Goal: Task Accomplishment & Management: Use online tool/utility

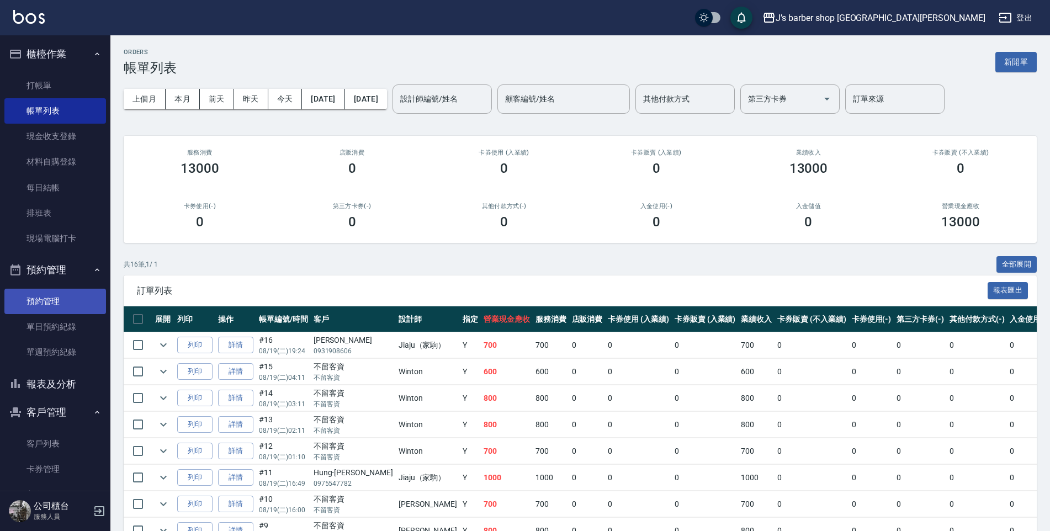
drag, startPoint x: 51, startPoint y: 296, endPoint x: 57, endPoint y: 292, distance: 7.7
click at [51, 296] on link "預約管理" at bounding box center [55, 301] width 102 height 25
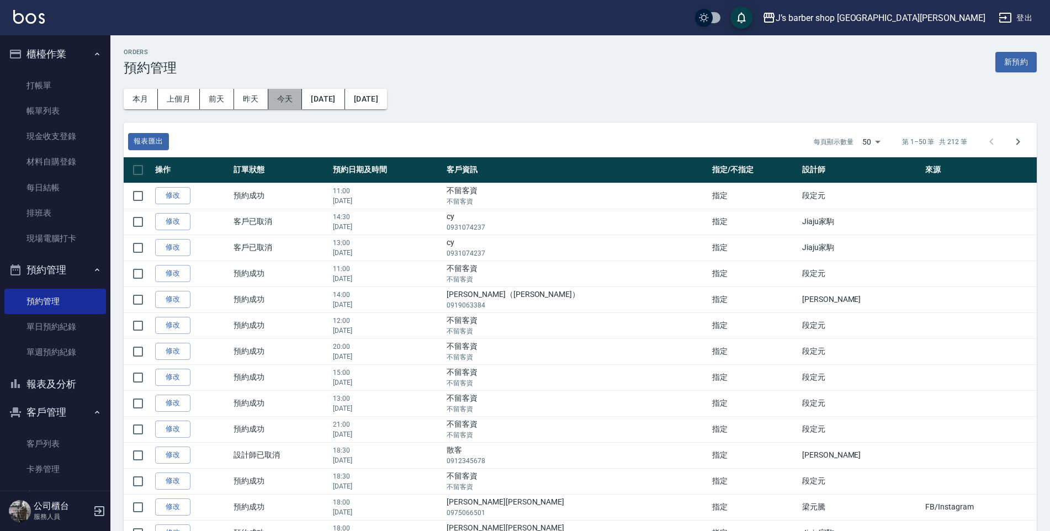
click at [291, 102] on button "今天" at bounding box center [285, 99] width 34 height 20
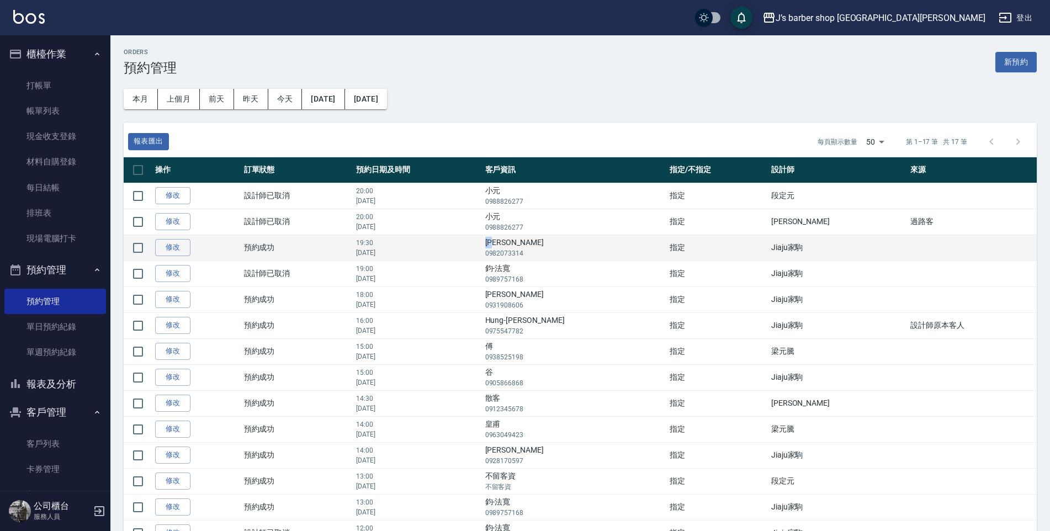
drag, startPoint x: 545, startPoint y: 242, endPoint x: 558, endPoint y: 242, distance: 13.2
click at [558, 242] on td "慕凡 0982073314" at bounding box center [574, 248] width 184 height 26
copy td "[PERSON_NAME]"
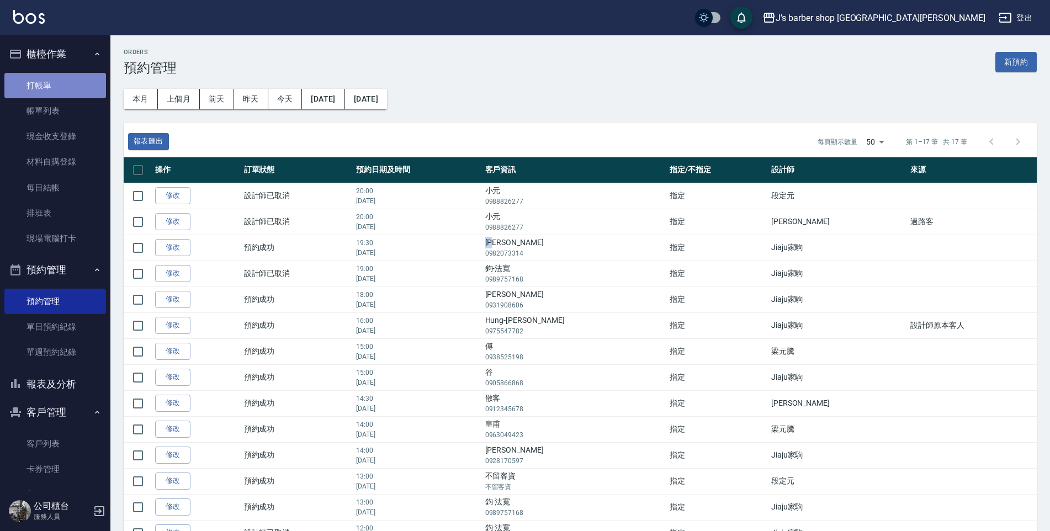
click at [61, 78] on link "打帳單" at bounding box center [55, 85] width 102 height 25
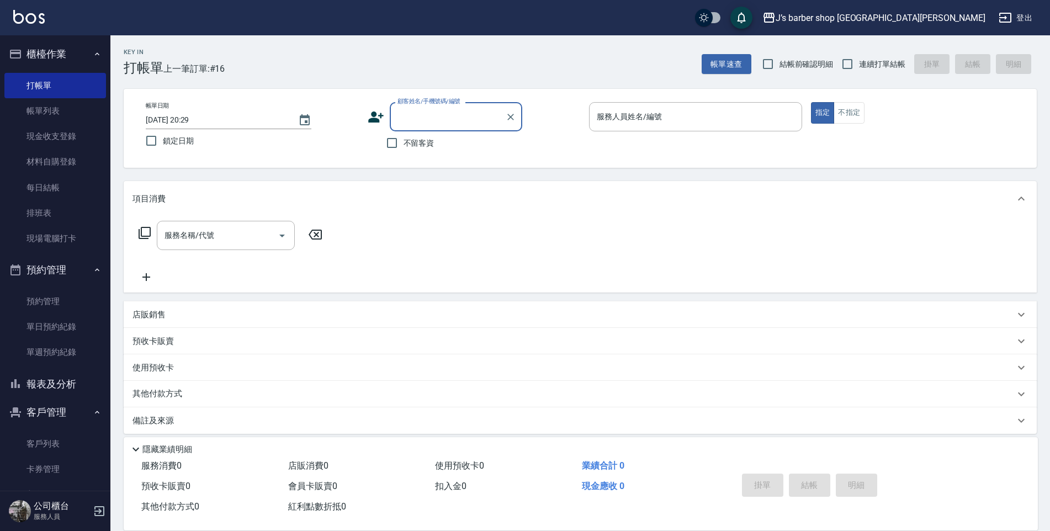
click at [418, 119] on input "顧客姓名/手機號碼/編號" at bounding box center [448, 116] width 106 height 19
click at [465, 147] on li "慕凡/0982073314/null" at bounding box center [456, 145] width 132 height 18
type input "慕凡/0982073314/null"
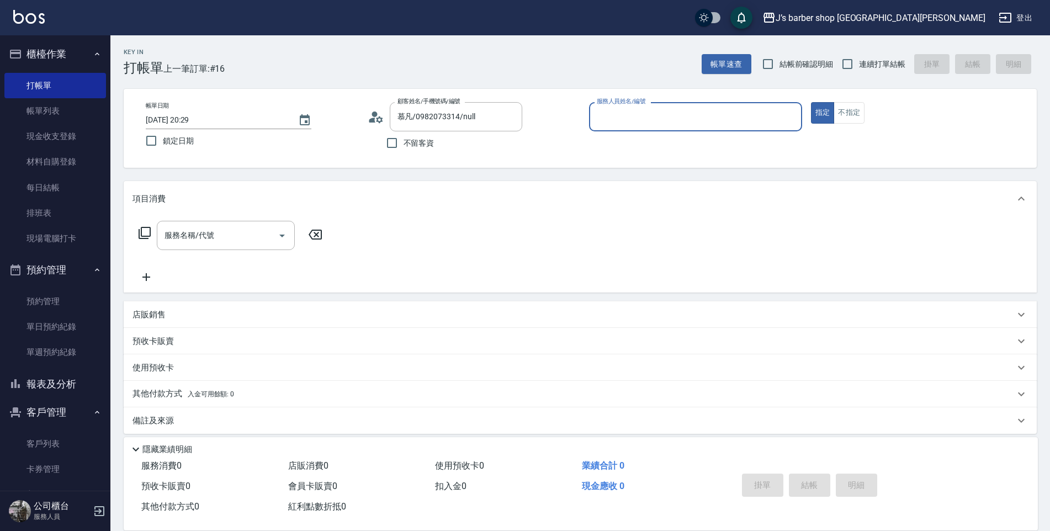
click at [616, 115] on input "服務人員姓名/編號" at bounding box center [695, 116] width 203 height 19
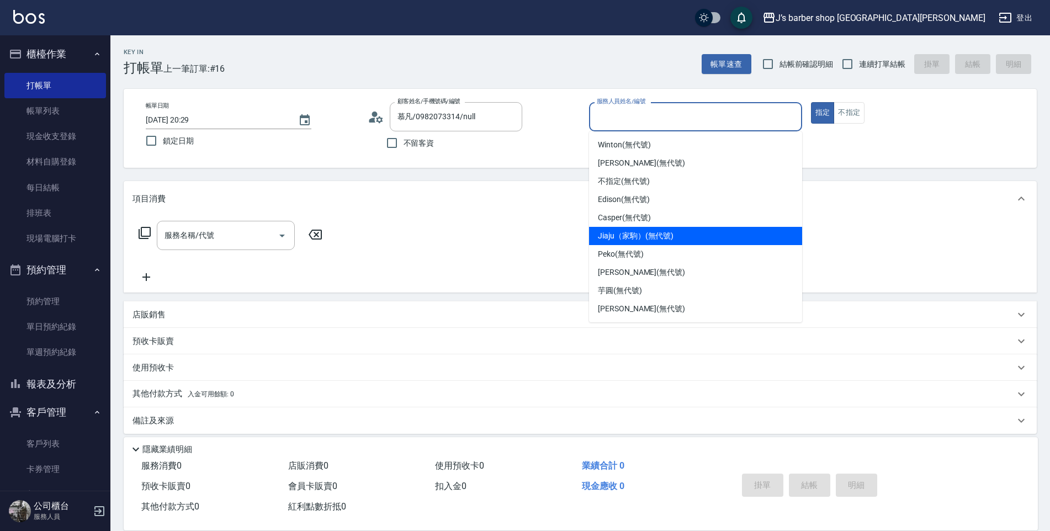
click at [635, 232] on span "Jiaju（家駒） (無代號)" at bounding box center [636, 236] width 76 height 12
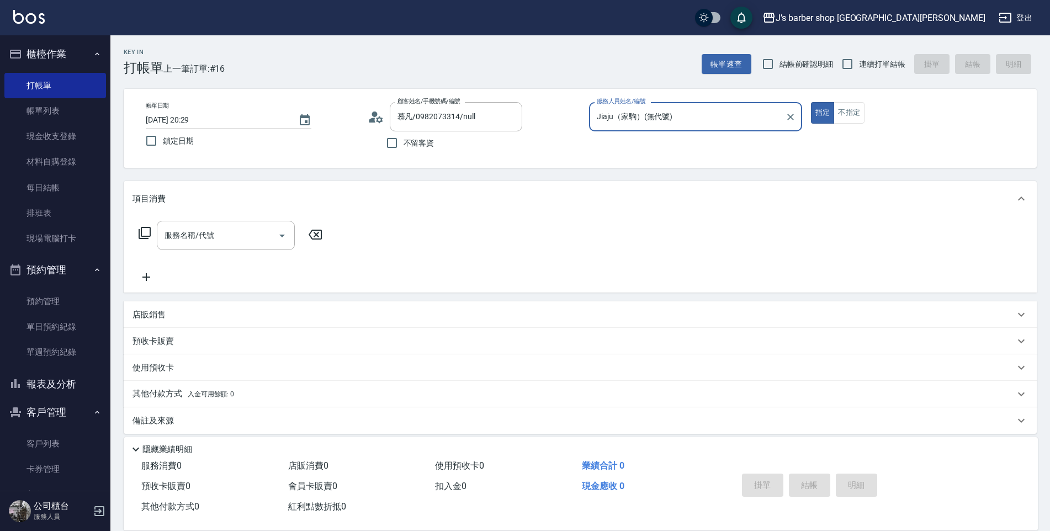
type input "Jiaju（家駒）(無代號)"
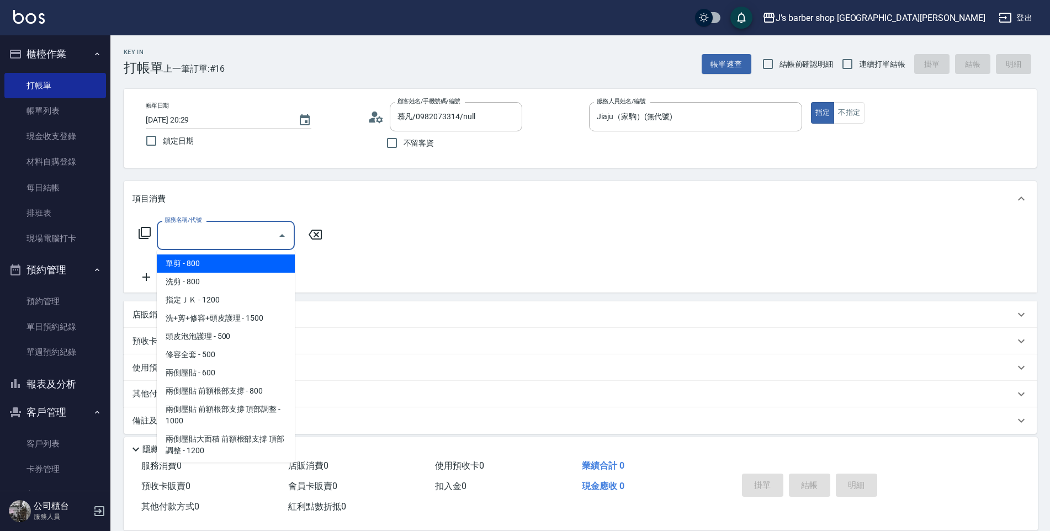
click at [220, 240] on input "服務名稱/代號" at bounding box center [217, 235] width 111 height 19
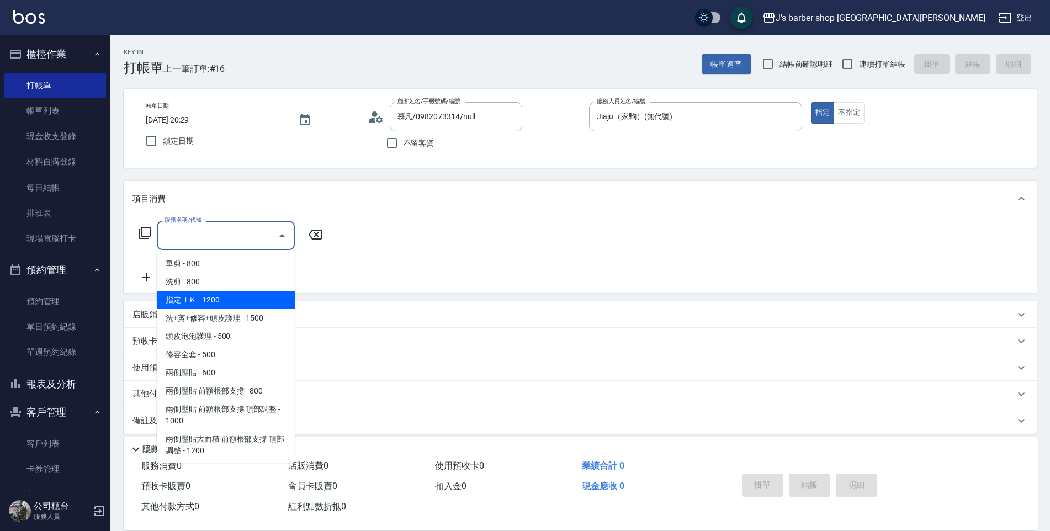
click at [249, 300] on span "指定ＪＫ - 1200" at bounding box center [226, 300] width 138 height 18
type input "指定ＪＫ(102)"
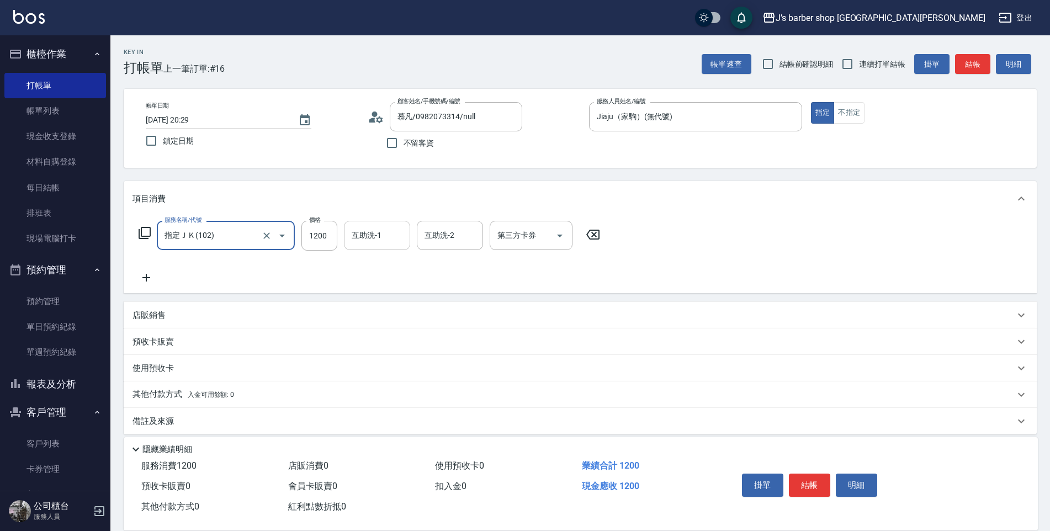
click at [376, 228] on div "互助洗-1 互助洗-1" at bounding box center [377, 235] width 66 height 29
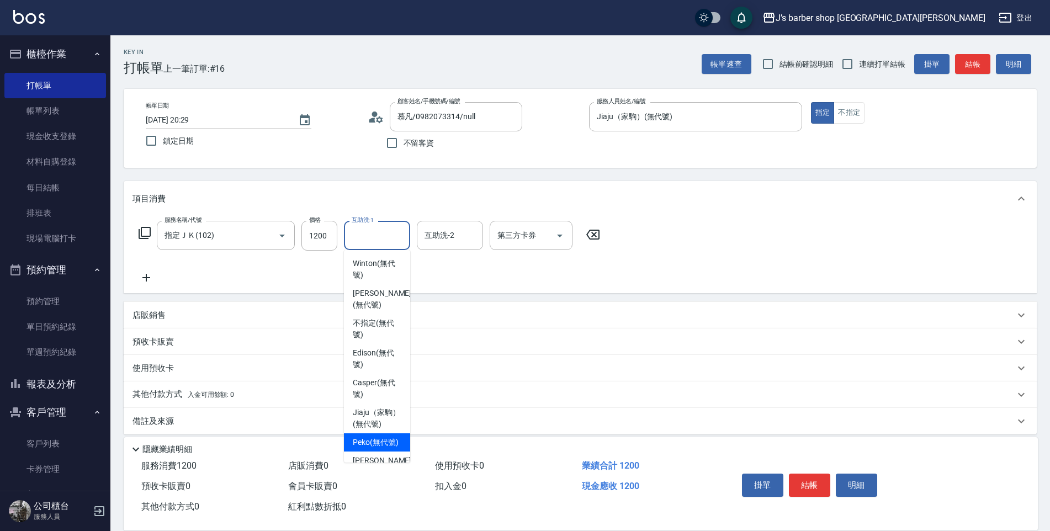
click at [382, 448] on span "Peko (無代號)" at bounding box center [376, 443] width 46 height 12
type input "Peko(無代號)"
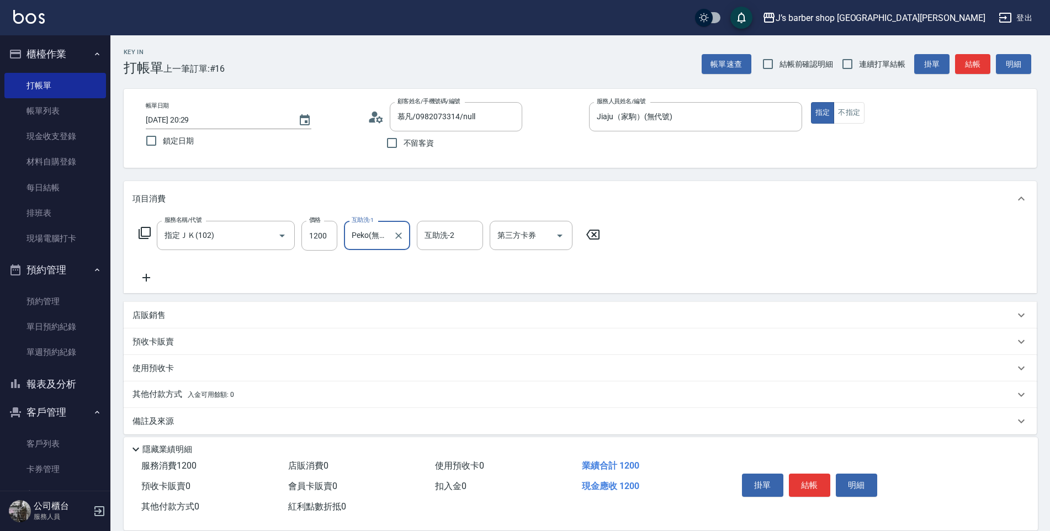
click at [966, 224] on div "服務名稱/代號 指定ＪＫ(102) 服務名稱/代號 價格 1200 價格 互助洗-1 Peko(無代號) 互助洗-1 互助洗-2 互助洗-2 第三方卡券 第三…" at bounding box center [580, 254] width 913 height 77
click at [808, 475] on button "結帳" at bounding box center [809, 485] width 41 height 23
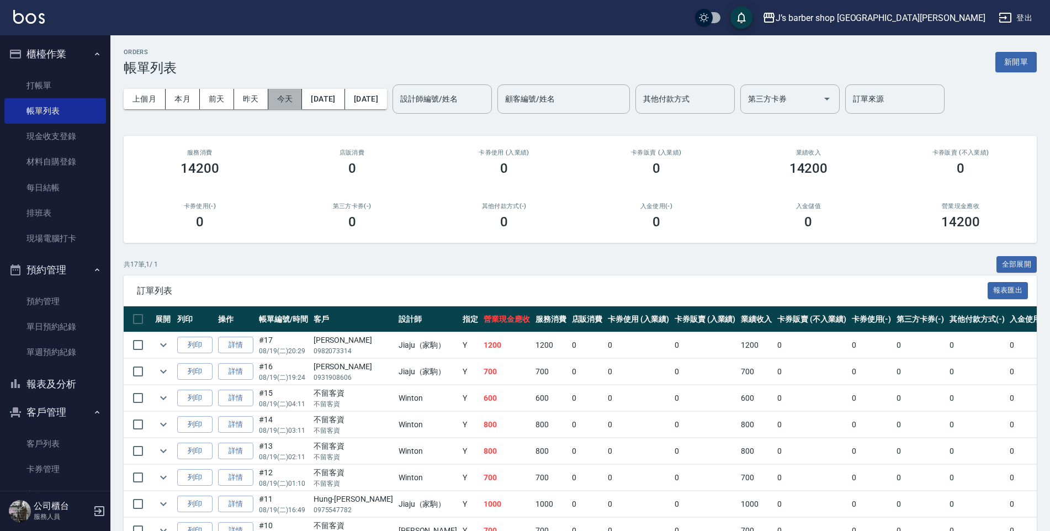
click at [300, 89] on button "今天" at bounding box center [285, 99] width 34 height 20
click at [297, 92] on button "今天" at bounding box center [285, 99] width 34 height 20
click at [23, 104] on link "帳單列表" at bounding box center [55, 110] width 102 height 25
click at [288, 101] on button "今天" at bounding box center [285, 99] width 34 height 20
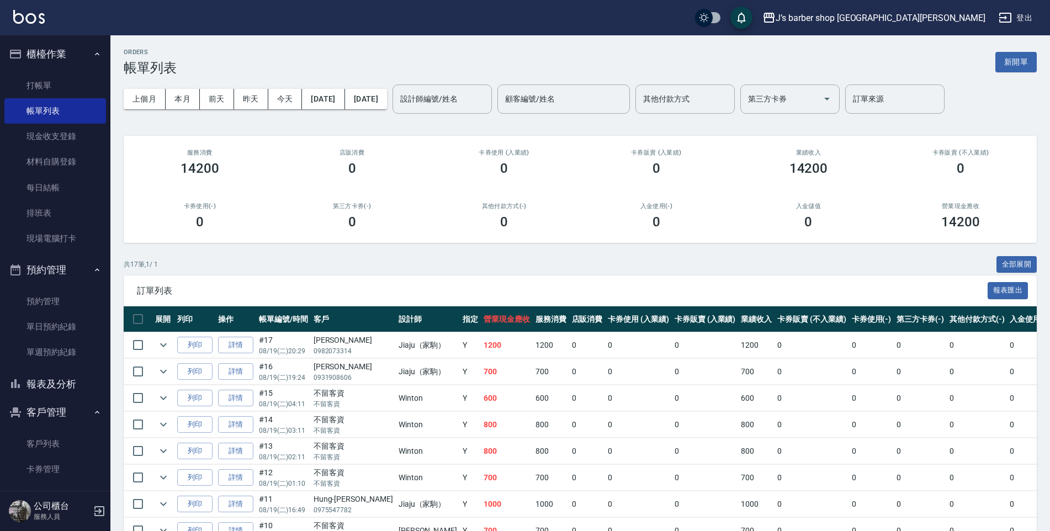
click at [500, 116] on div "上個月 本月 [DATE] [DATE] [DATE] [DATE] [DATE] 設計師編號/姓名 設計師編號/姓名 顧客編號/姓名 顧客編號/姓名 其他付…" at bounding box center [580, 99] width 913 height 47
click at [487, 104] on input "設計師編號/姓名" at bounding box center [441, 98] width 89 height 19
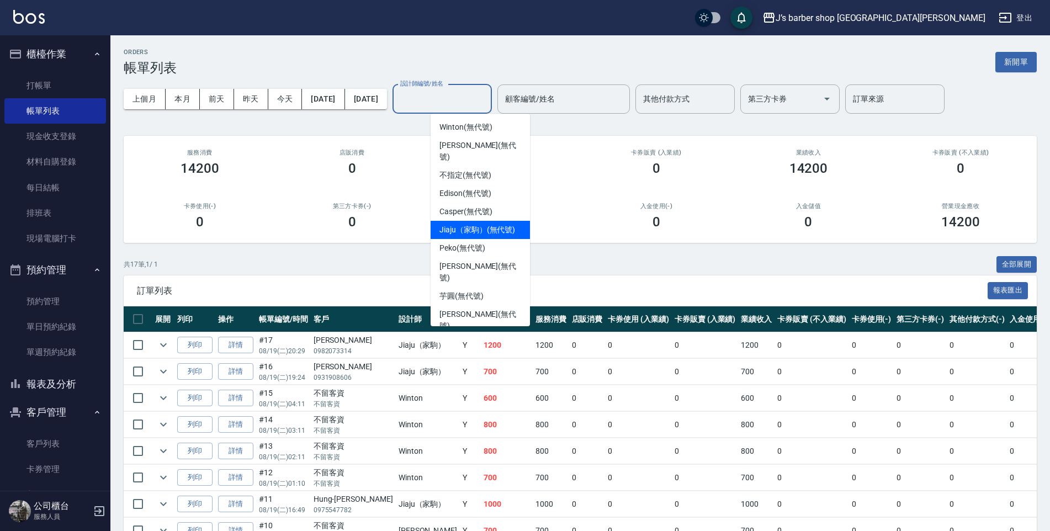
click at [483, 225] on div "Jiaju（家駒） (無代號)" at bounding box center [479, 230] width 99 height 18
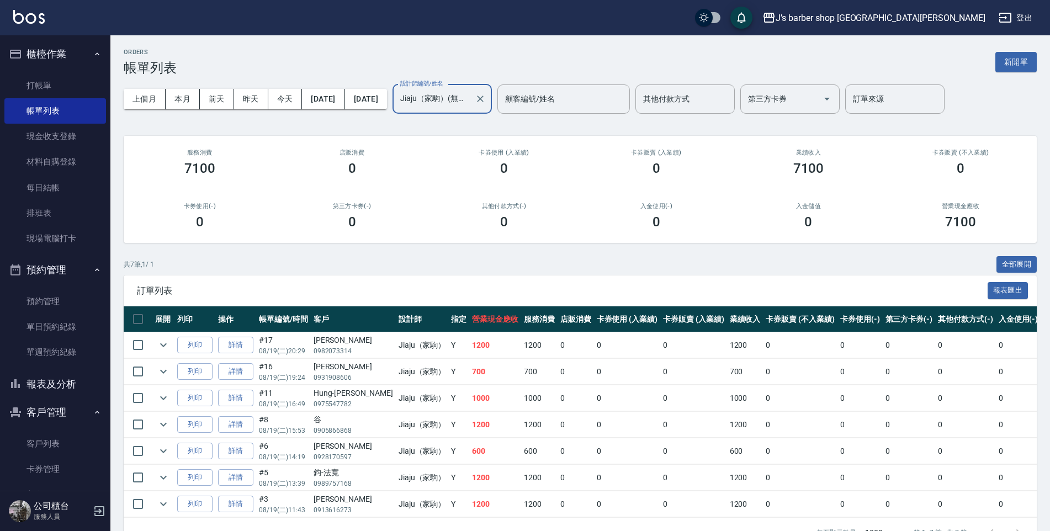
click at [470, 104] on input "Jiaju（家駒）(無代號)" at bounding box center [433, 98] width 73 height 19
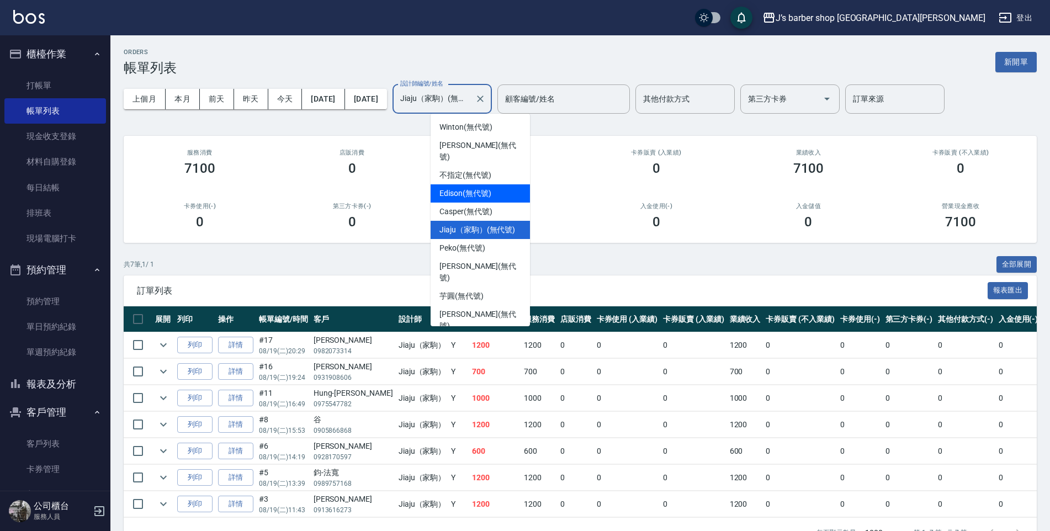
click at [480, 188] on span "Edison (無代號)" at bounding box center [464, 194] width 51 height 12
type input "Edison(無代號)"
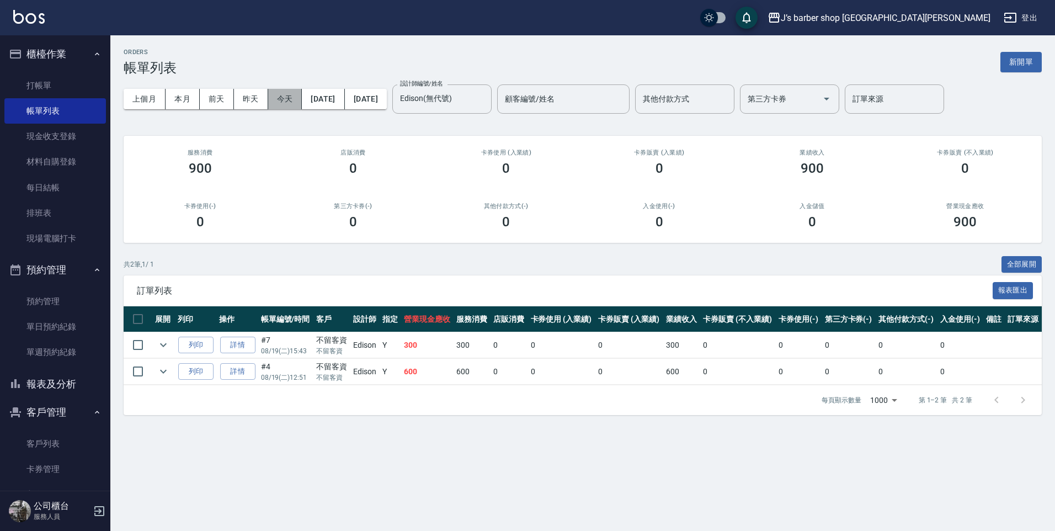
click at [291, 106] on button "今天" at bounding box center [285, 99] width 34 height 20
click at [486, 97] on icon "Clear" at bounding box center [480, 98] width 11 height 11
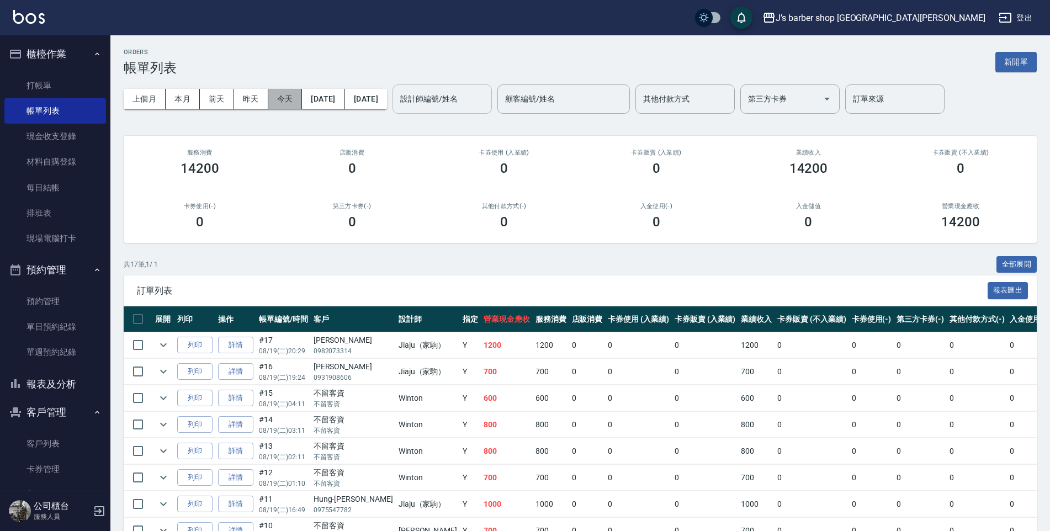
click at [285, 100] on button "今天" at bounding box center [285, 99] width 34 height 20
click at [467, 101] on input "設計師編號/姓名" at bounding box center [441, 98] width 89 height 19
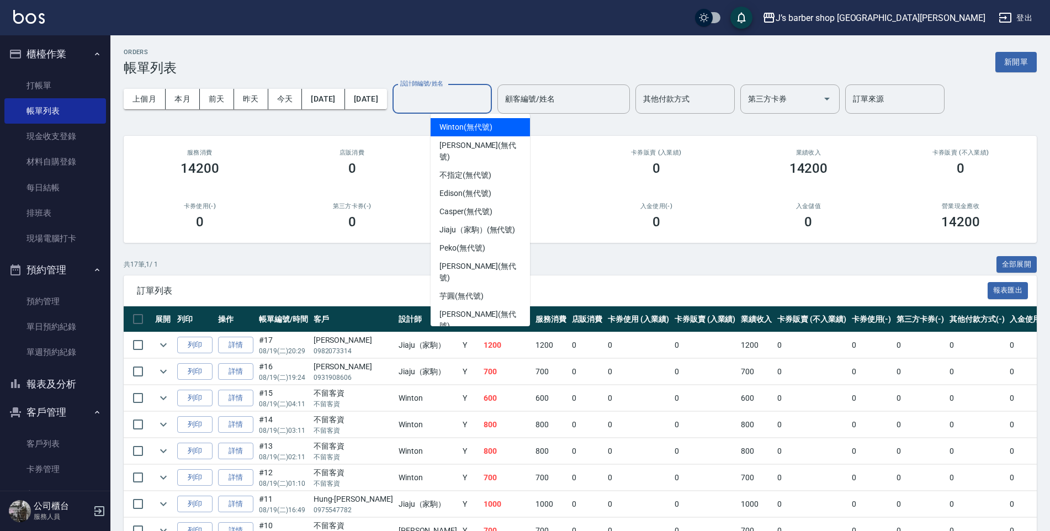
click at [456, 127] on span "Winton (無代號)" at bounding box center [465, 127] width 52 height 12
type input "Winton(無代號)"
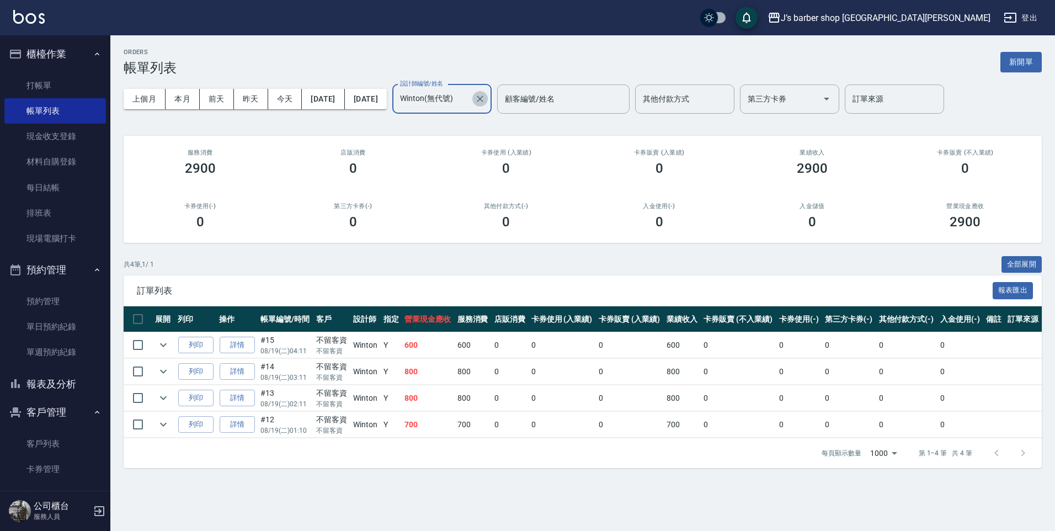
drag, startPoint x: 515, startPoint y: 99, endPoint x: 510, endPoint y: 94, distance: 7.4
click at [486, 97] on icon "Clear" at bounding box center [480, 98] width 11 height 11
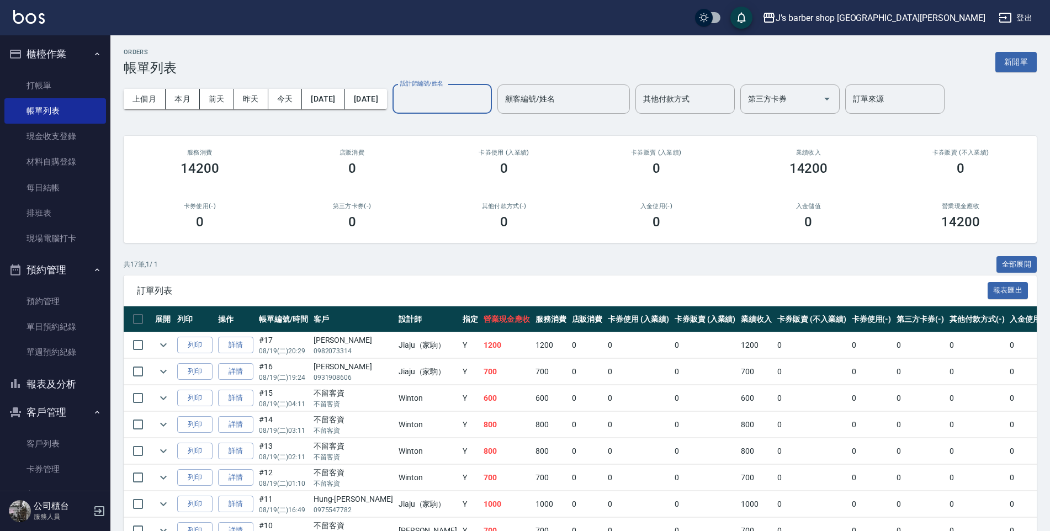
click at [460, 98] on input "設計師編號/姓名" at bounding box center [441, 98] width 89 height 19
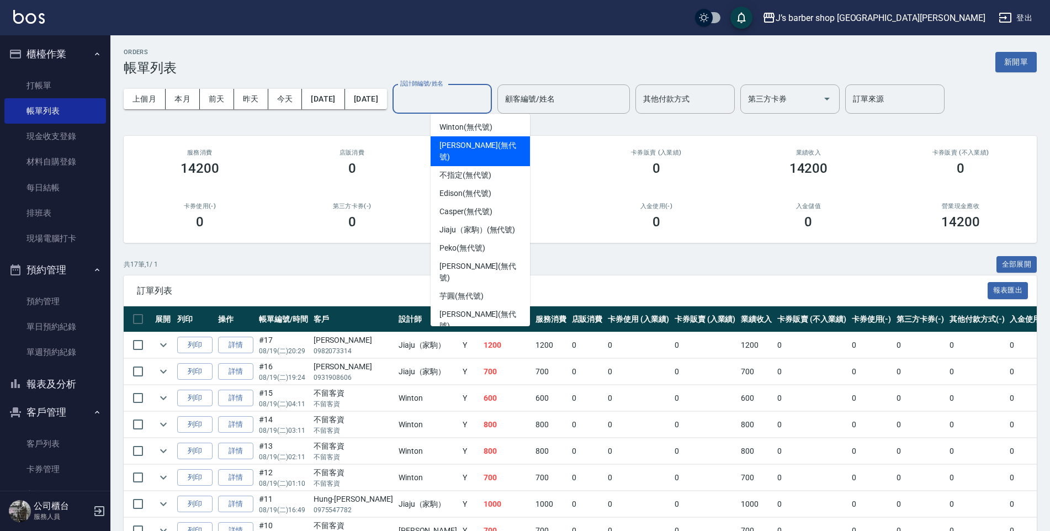
click at [460, 148] on span "[PERSON_NAME] (無代號)" at bounding box center [480, 151] width 82 height 23
type input "[PERSON_NAME](無代號)"
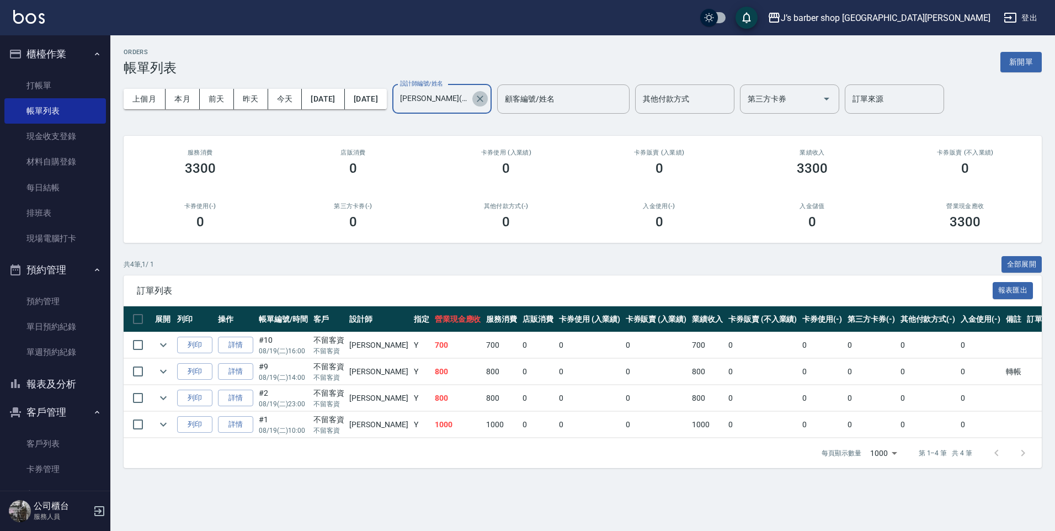
click at [486, 98] on icon "Clear" at bounding box center [480, 98] width 11 height 11
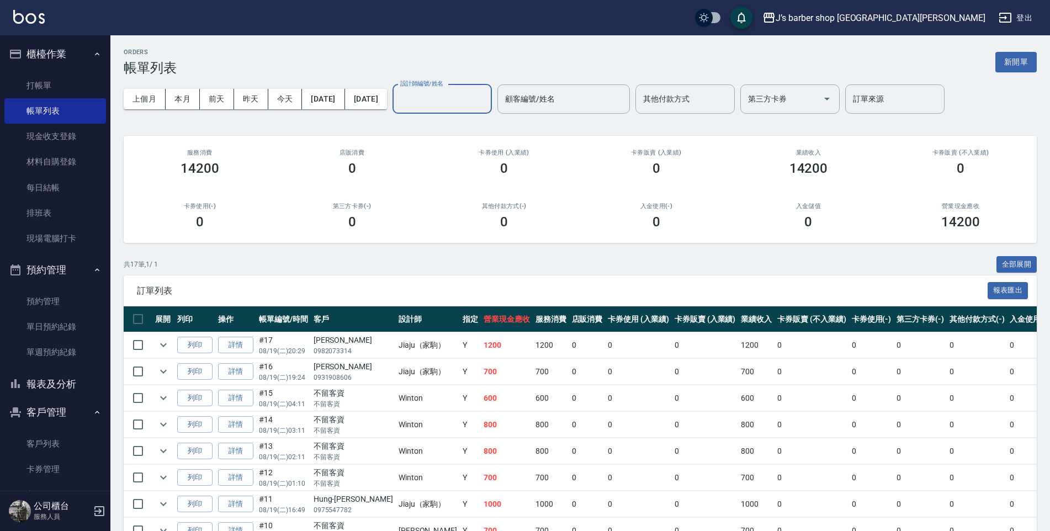
click at [487, 97] on input "設計師編號/姓名" at bounding box center [441, 98] width 89 height 19
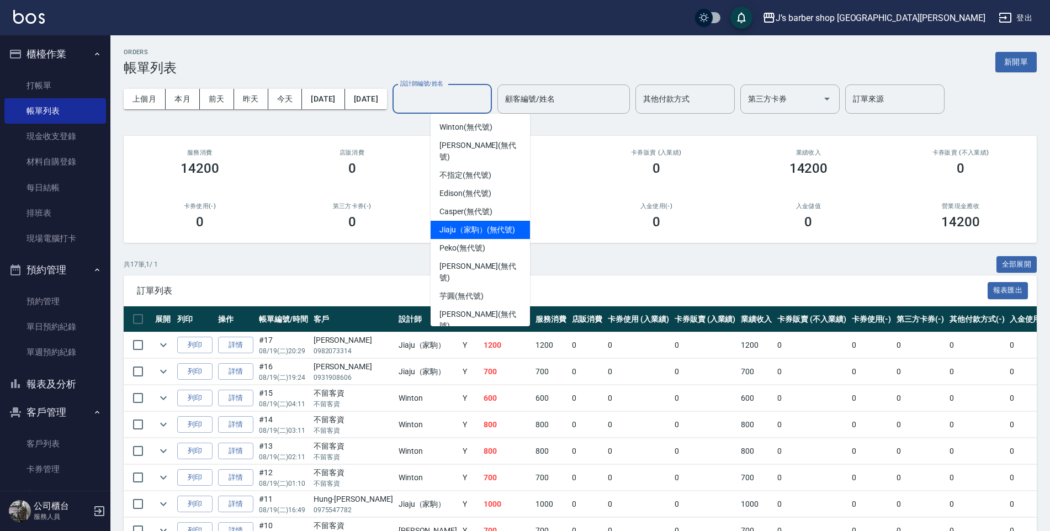
click at [463, 224] on span "Jiaju（家駒） (無代號)" at bounding box center [477, 230] width 76 height 12
type input "Jiaju（家駒）(無代號)"
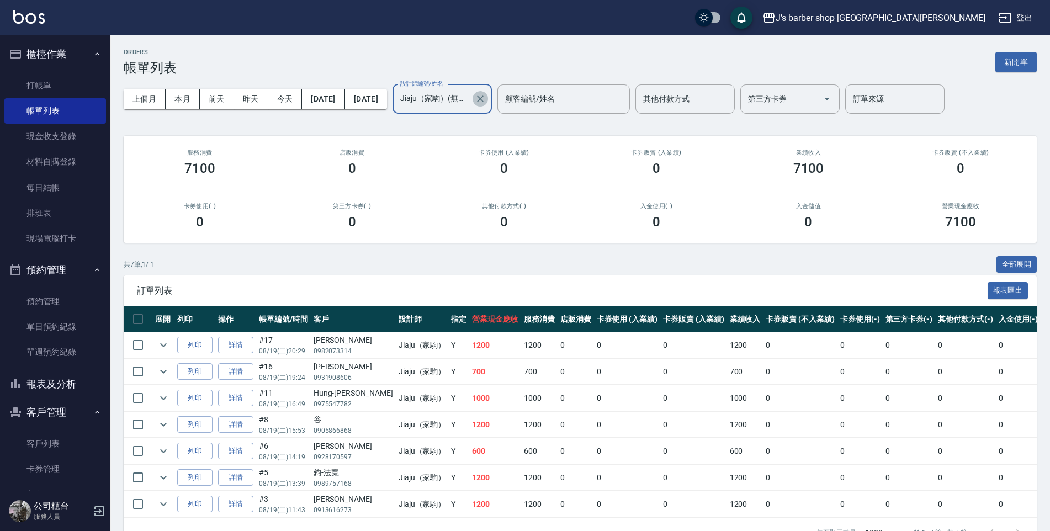
click at [486, 104] on icon "Clear" at bounding box center [480, 98] width 11 height 11
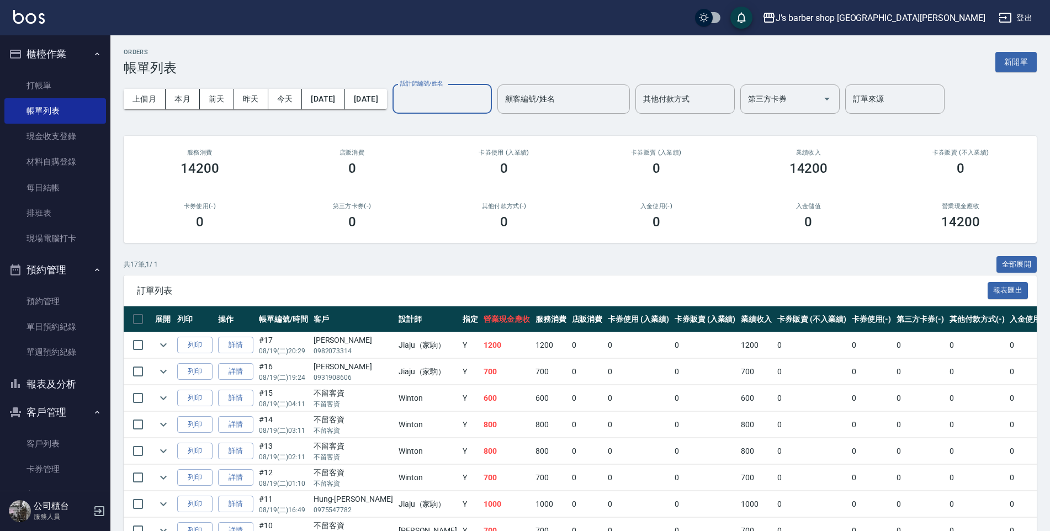
drag, startPoint x: 545, startPoint y: 178, endPoint x: 552, endPoint y: 178, distance: 6.6
click at [551, 178] on div "卡券使用 (入業績) 0" at bounding box center [504, 163] width 152 height 54
click at [487, 107] on input "設計師編號/姓名" at bounding box center [441, 98] width 89 height 19
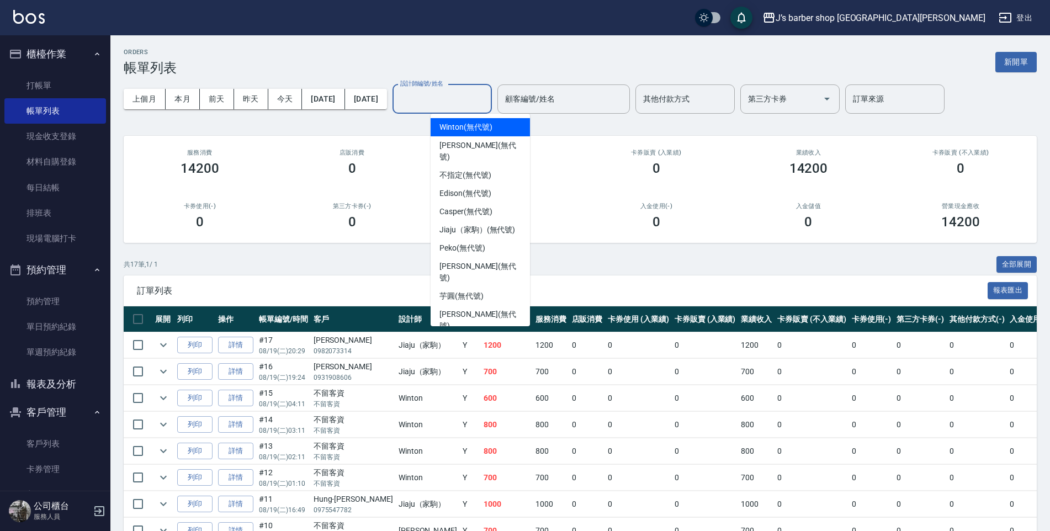
click at [491, 124] on span "Winton (無代號)" at bounding box center [465, 127] width 52 height 12
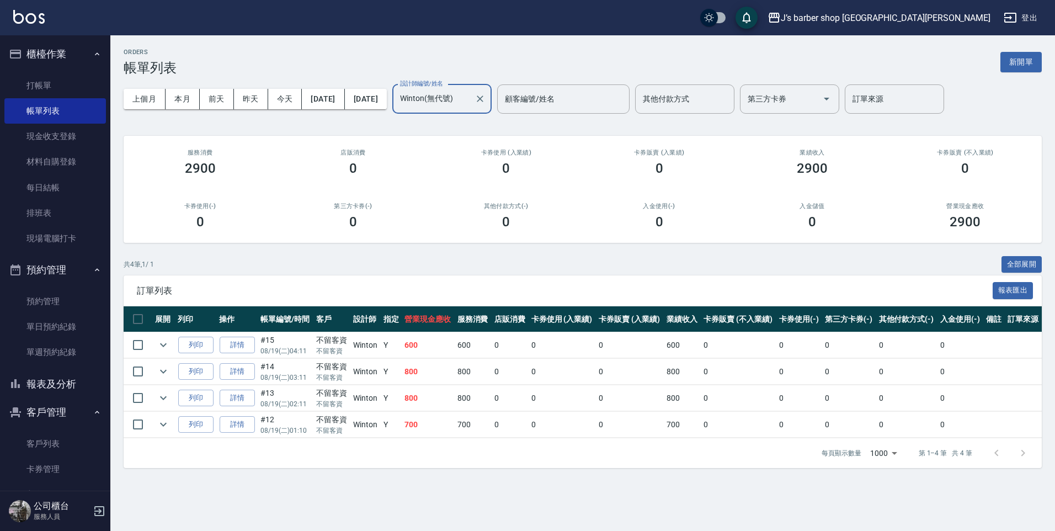
click at [470, 107] on input "Winton(無代號)" at bounding box center [433, 98] width 73 height 19
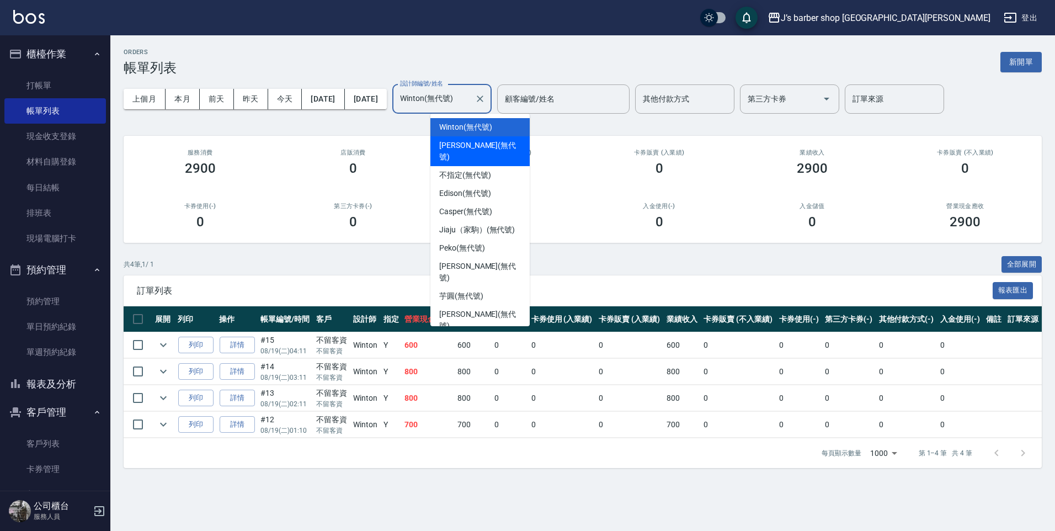
click at [494, 142] on div "[PERSON_NAME] (無代號)" at bounding box center [479, 151] width 99 height 30
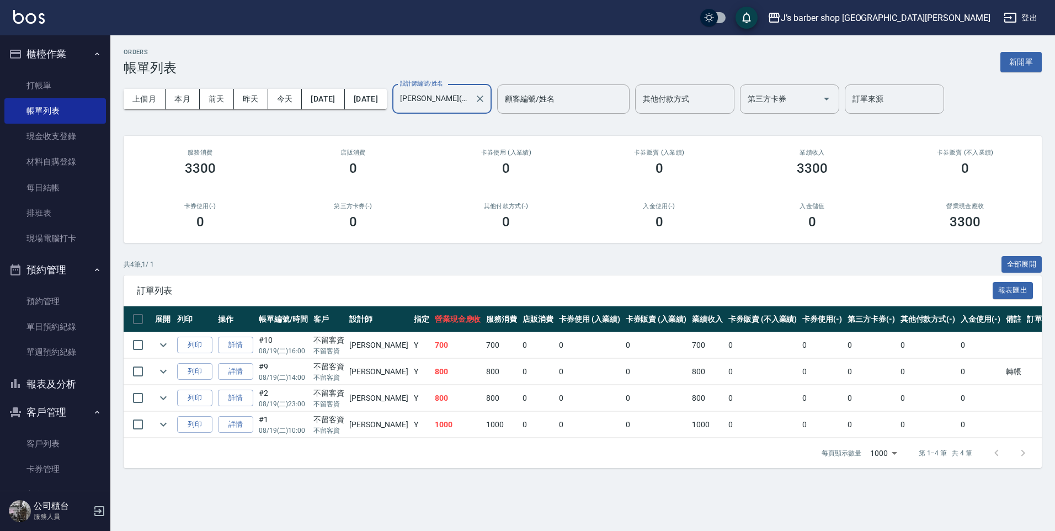
click at [470, 108] on input "[PERSON_NAME](無代號)" at bounding box center [433, 98] width 73 height 19
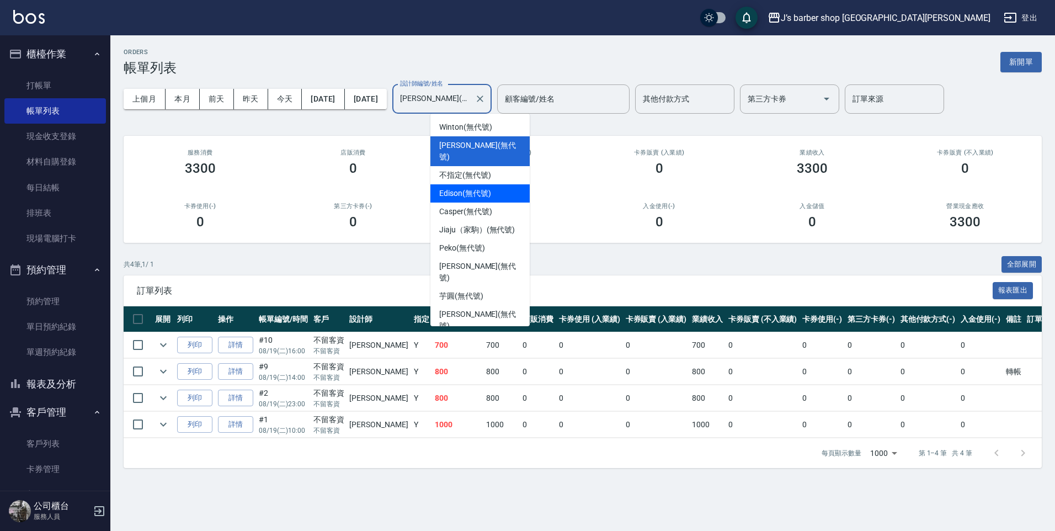
click at [493, 184] on div "Edison (無代號)" at bounding box center [479, 193] width 99 height 18
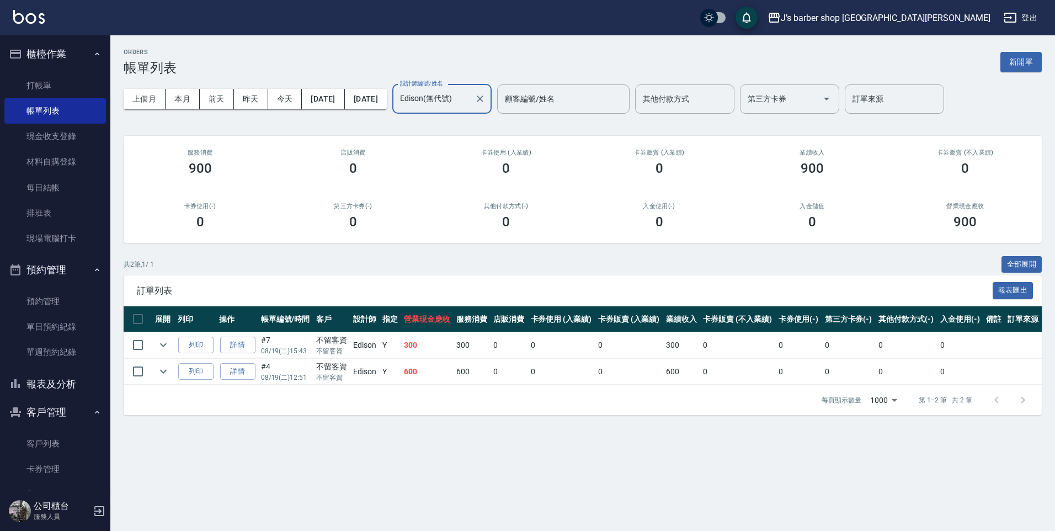
click at [470, 99] on input "Edison(無代號)" at bounding box center [433, 98] width 73 height 19
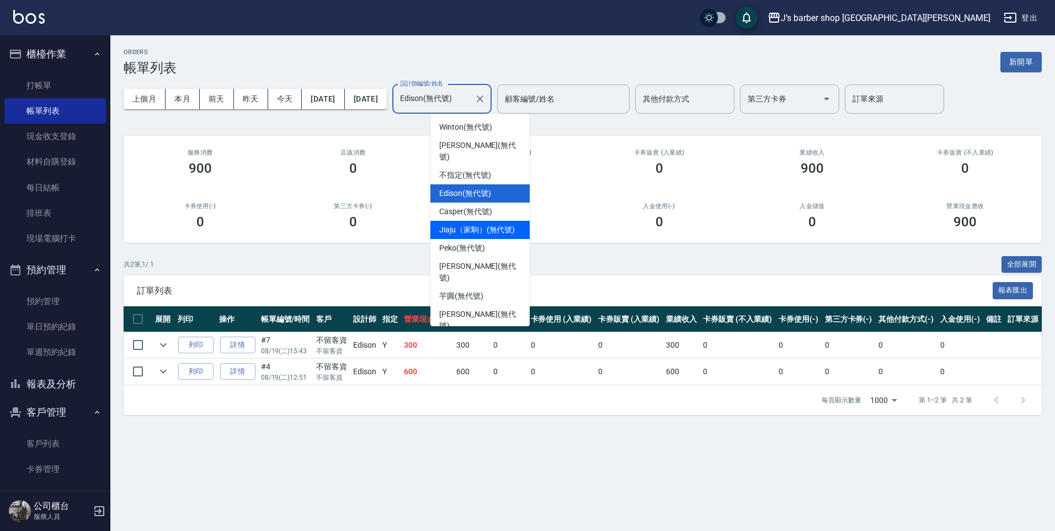
click at [490, 224] on span "Jiaju（家駒） (無代號)" at bounding box center [477, 230] width 76 height 12
type input "Jiaju（家駒）(無代號)"
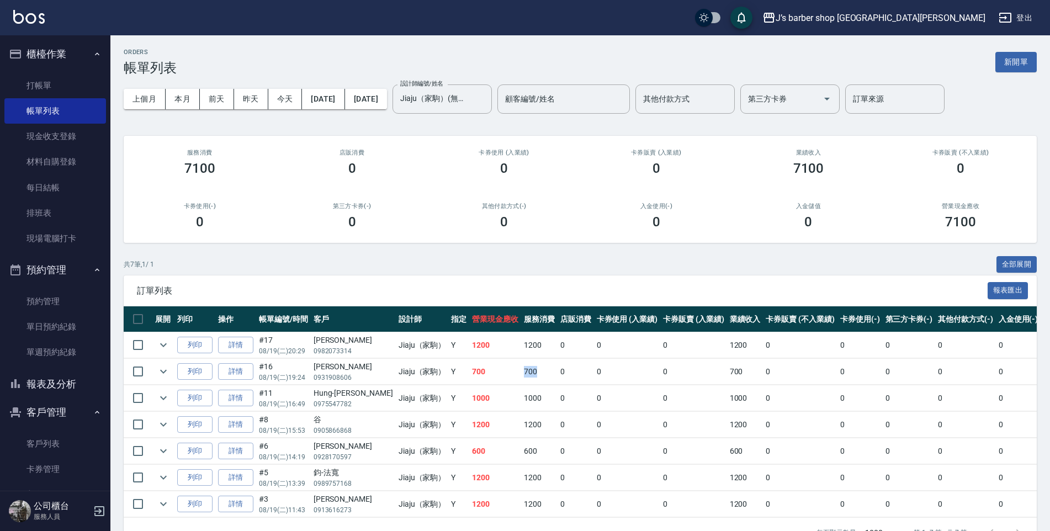
drag, startPoint x: 512, startPoint y: 380, endPoint x: 485, endPoint y: 375, distance: 27.9
click at [485, 375] on tr "列印 詳情 #16 08/19 (二) 19:24 [PERSON_NAME]0931908606 Jiaju（家駒） Y 700 700 0 0 0 700…" at bounding box center [611, 372] width 974 height 26
drag, startPoint x: 485, startPoint y: 375, endPoint x: 503, endPoint y: 440, distance: 67.6
click at [521, 440] on td "600" at bounding box center [539, 451] width 36 height 26
click at [521, 449] on td "600" at bounding box center [539, 451] width 36 height 26
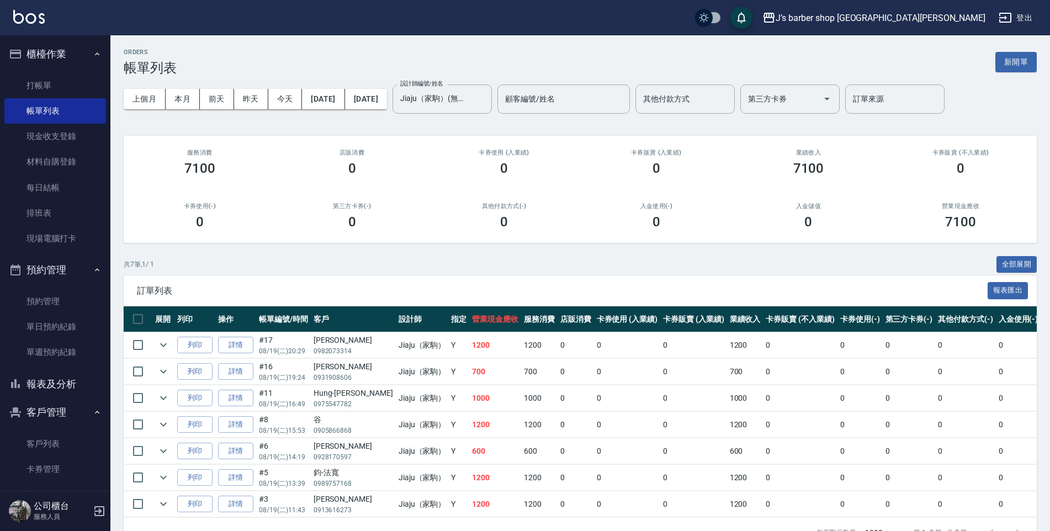
drag, startPoint x: 488, startPoint y: 449, endPoint x: 470, endPoint y: 456, distance: 19.1
click at [470, 456] on td "600" at bounding box center [495, 451] width 52 height 26
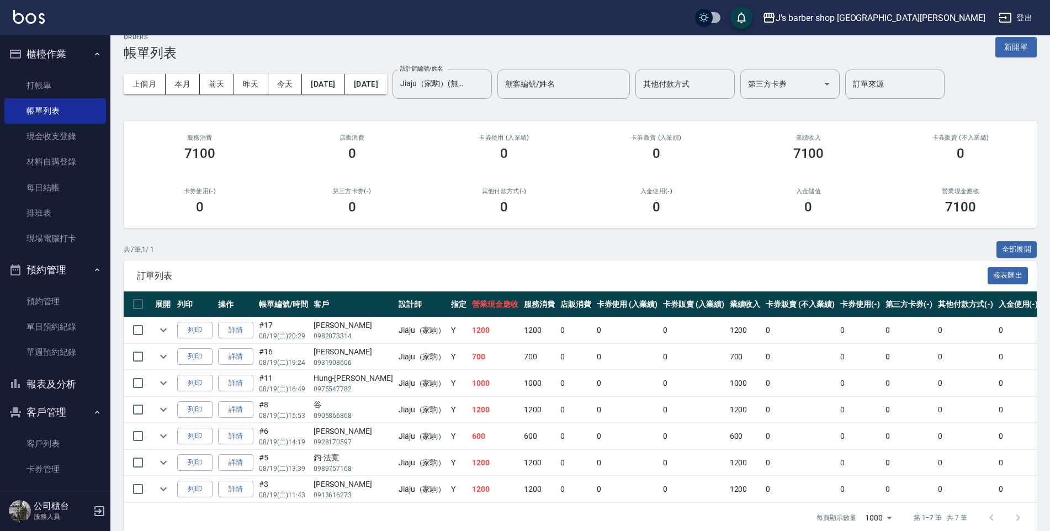
scroll to position [38, 0]
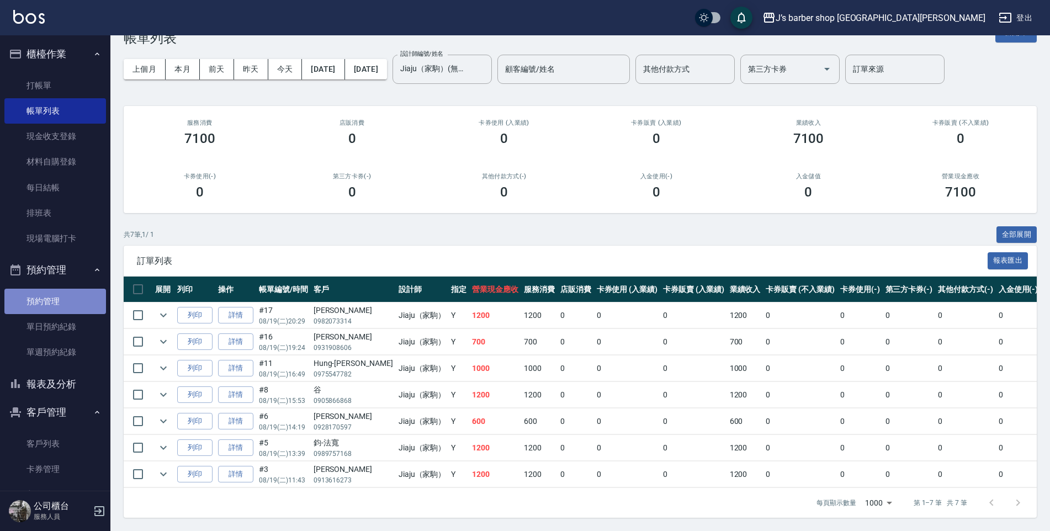
click at [77, 303] on link "預約管理" at bounding box center [55, 301] width 102 height 25
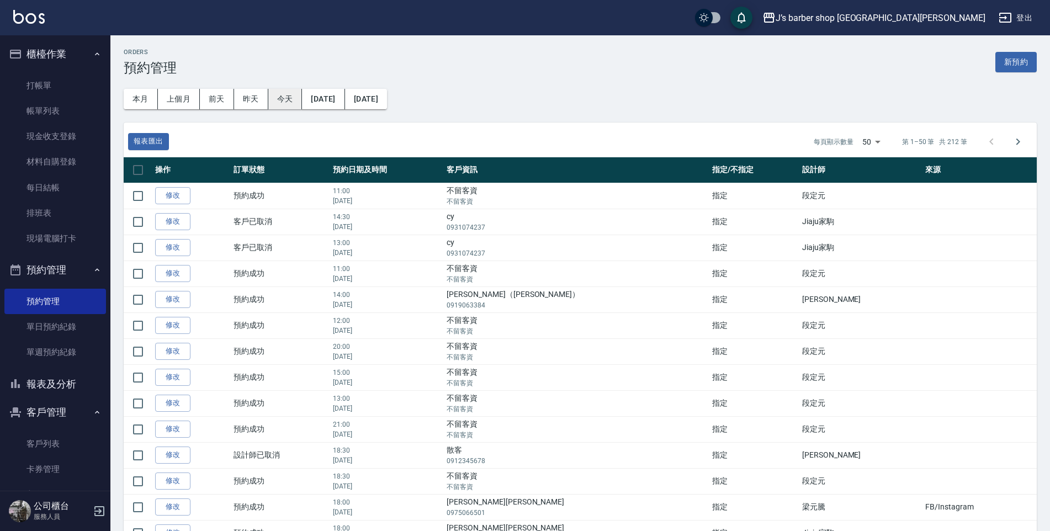
click at [283, 106] on button "今天" at bounding box center [285, 99] width 34 height 20
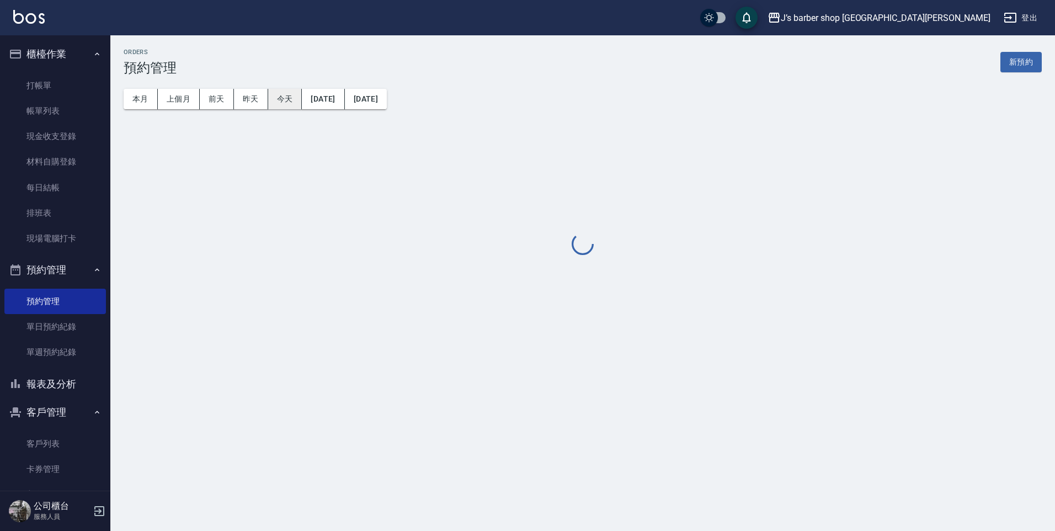
click at [285, 100] on button "今天" at bounding box center [285, 99] width 34 height 20
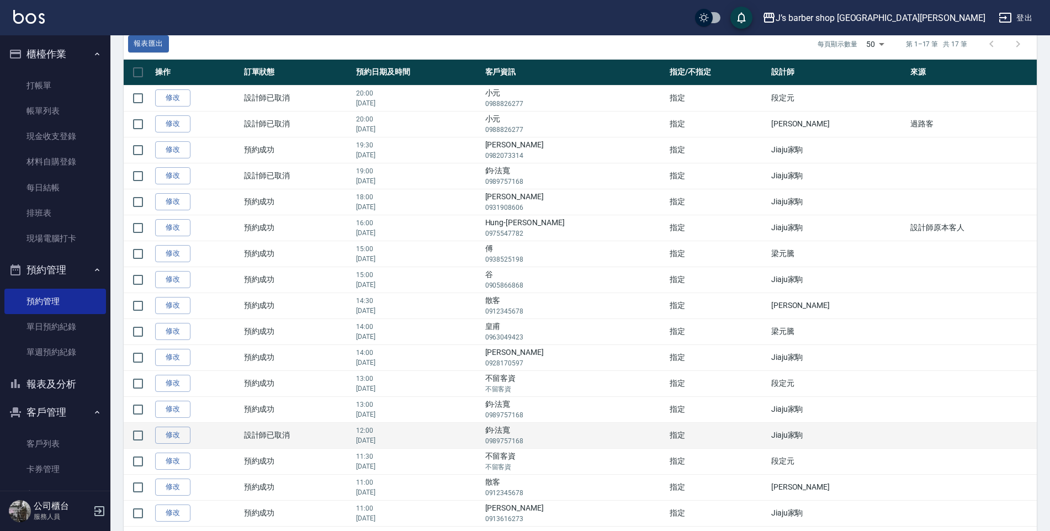
scroll to position [81, 0]
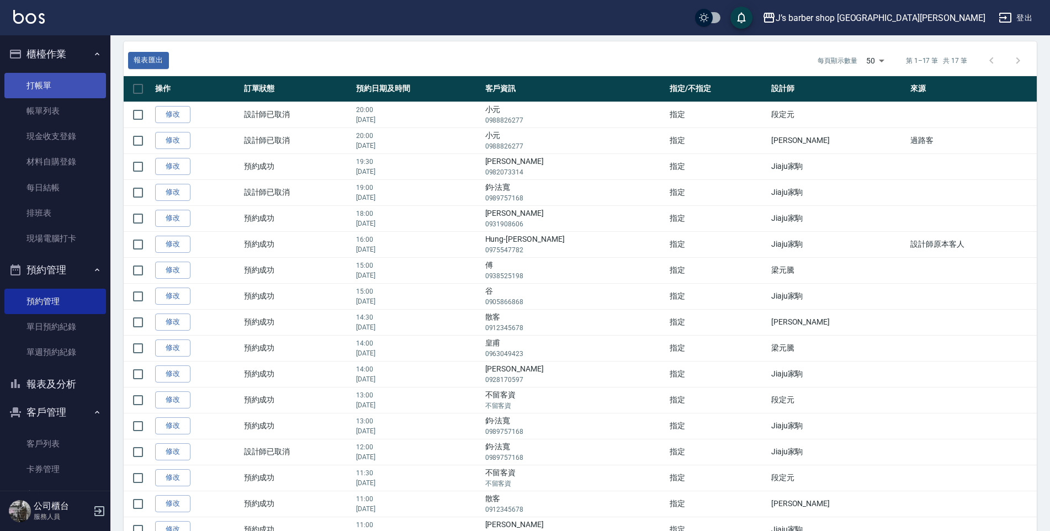
click at [87, 88] on link "打帳單" at bounding box center [55, 85] width 102 height 25
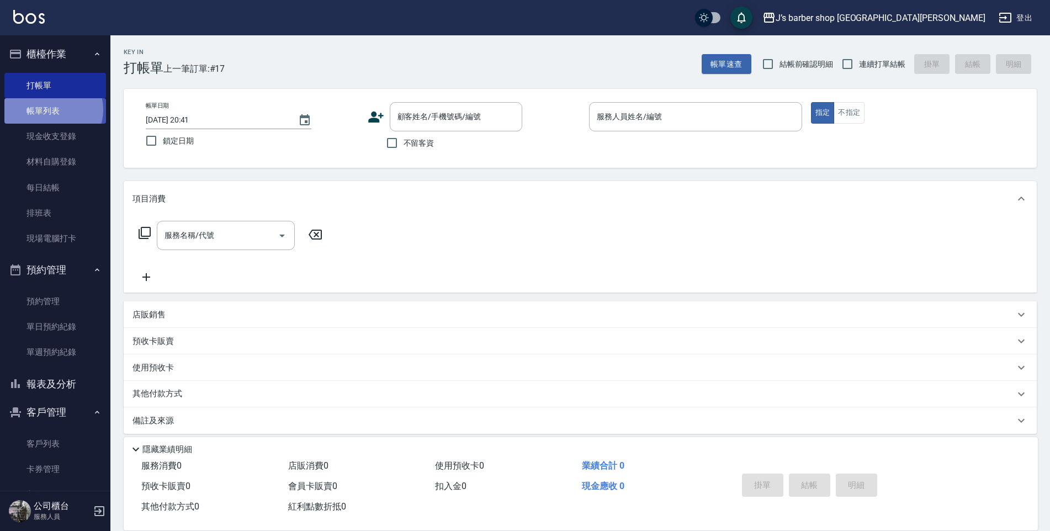
click at [49, 110] on link "帳單列表" at bounding box center [55, 110] width 102 height 25
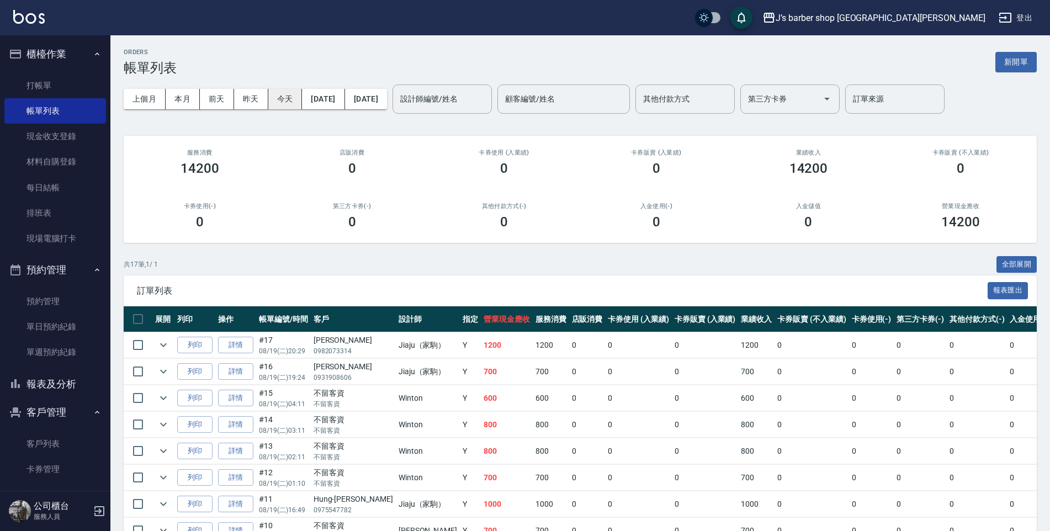
click at [288, 102] on button "今天" at bounding box center [285, 99] width 34 height 20
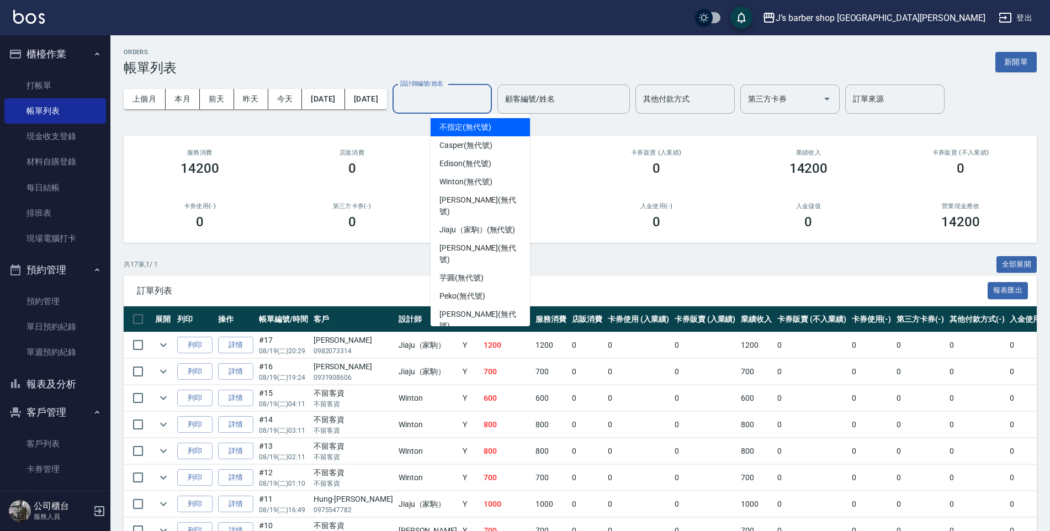
click at [455, 103] on input "設計師編號/姓名" at bounding box center [441, 98] width 89 height 19
click at [466, 164] on span "Edison (無代號)" at bounding box center [464, 164] width 51 height 12
type input "Edison(無代號)"
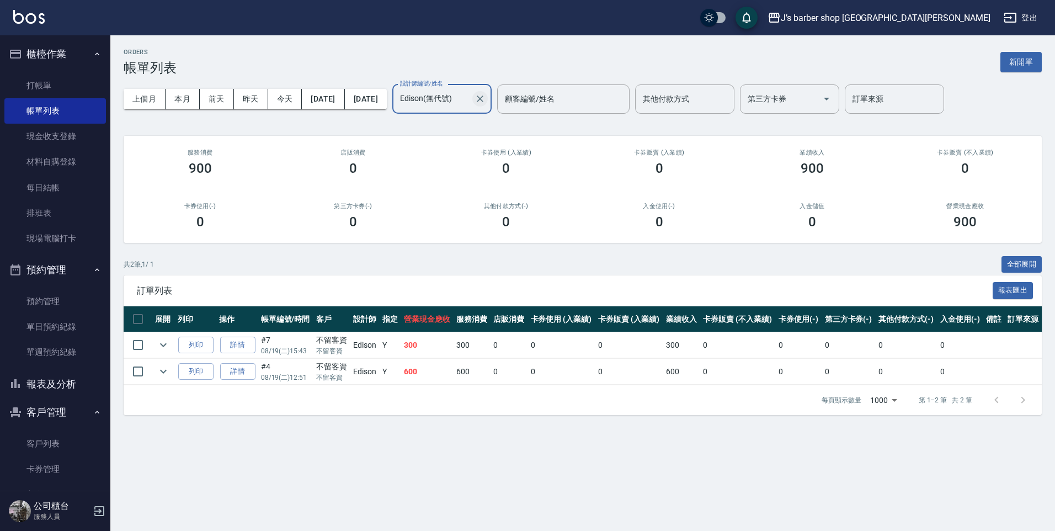
click at [486, 102] on icon "Clear" at bounding box center [480, 98] width 11 height 11
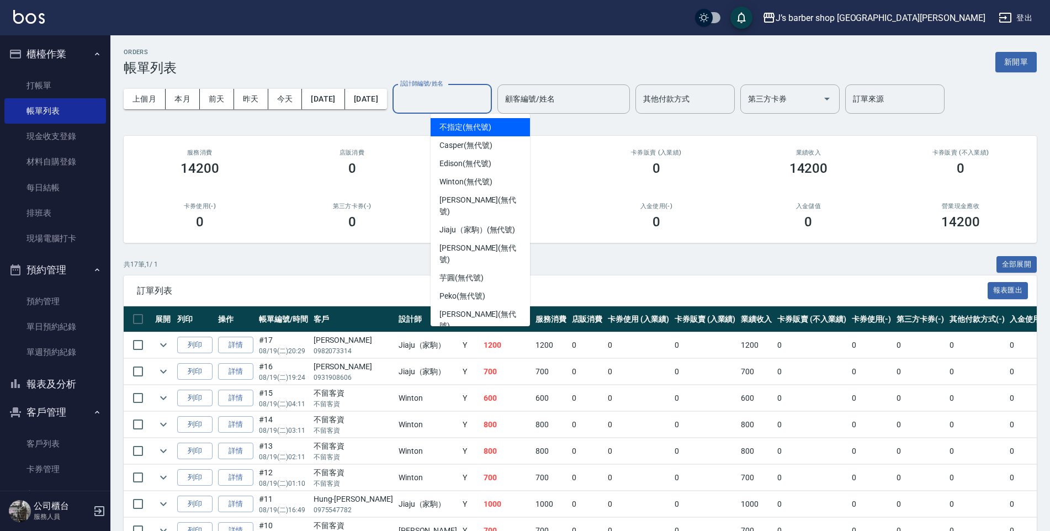
click at [487, 104] on input "設計師編號/姓名" at bounding box center [441, 98] width 89 height 19
click at [471, 224] on span "Jiaju（家駒） (無代號)" at bounding box center [477, 230] width 76 height 12
type input "Jiaju（家駒）(無代號)"
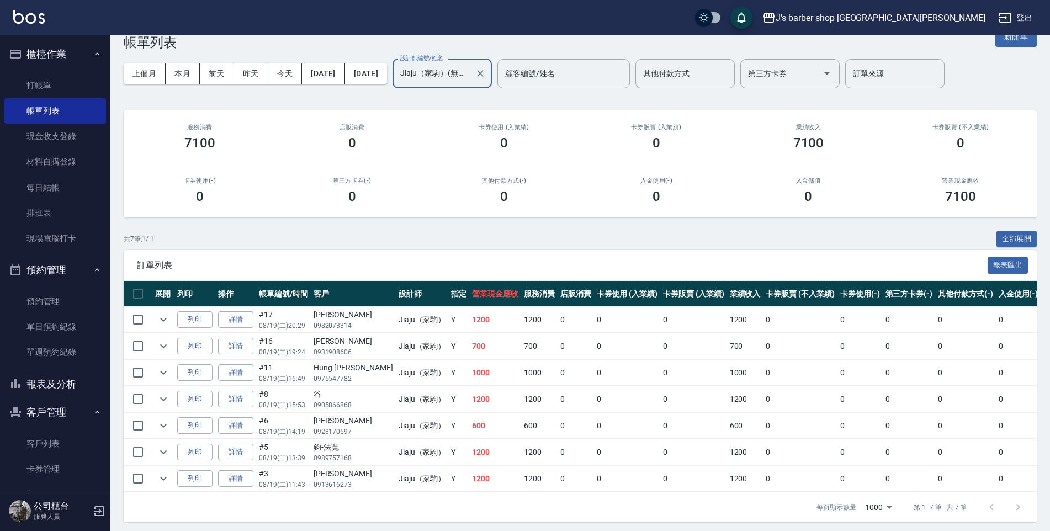
scroll to position [38, 0]
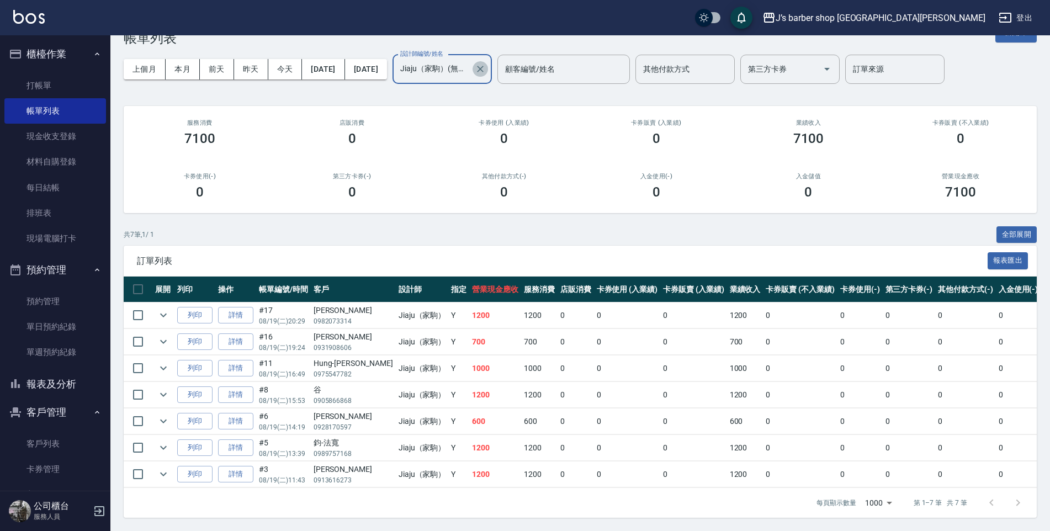
click at [486, 63] on icon "Clear" at bounding box center [480, 68] width 11 height 11
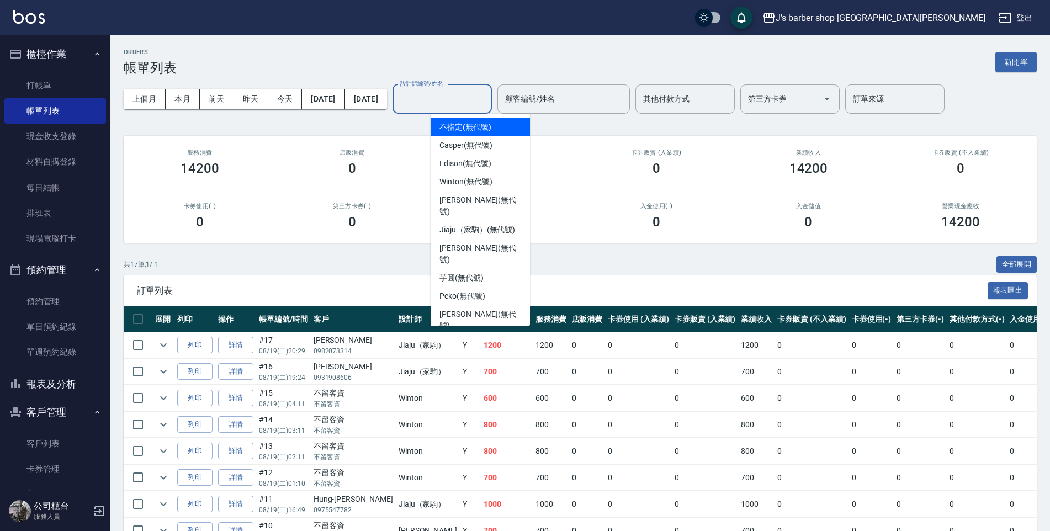
click at [454, 102] on input "設計師編號/姓名" at bounding box center [441, 98] width 89 height 19
